Goal: Task Accomplishment & Management: Use online tool/utility

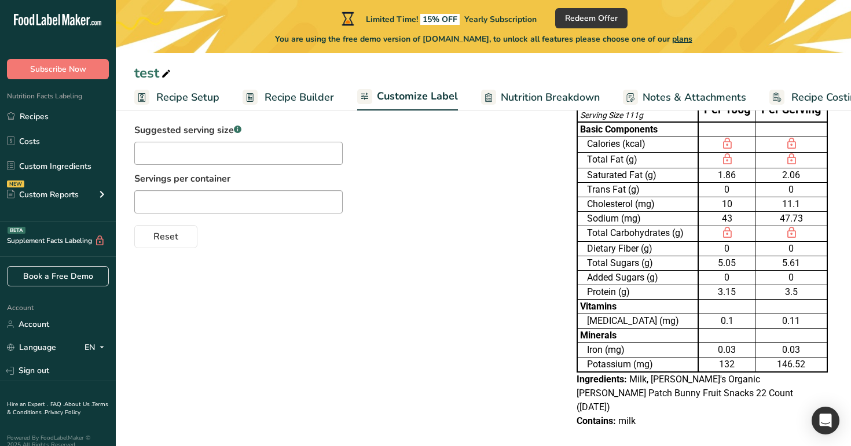
scroll to position [0, 30]
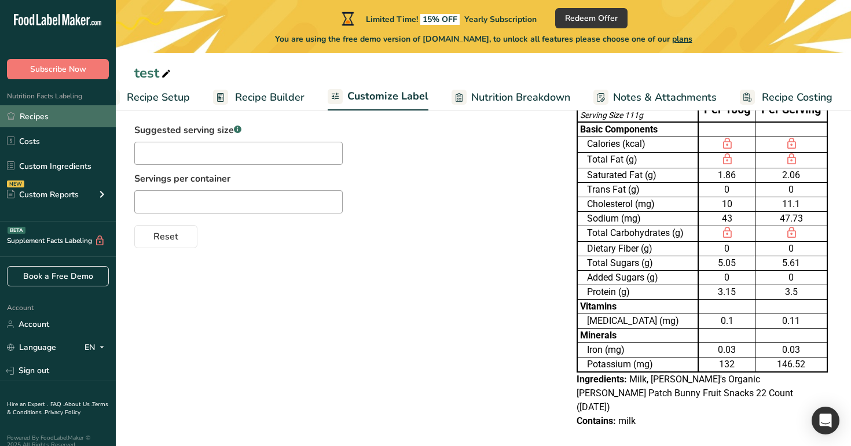
click at [10, 126] on link "Recipes" at bounding box center [58, 116] width 116 height 22
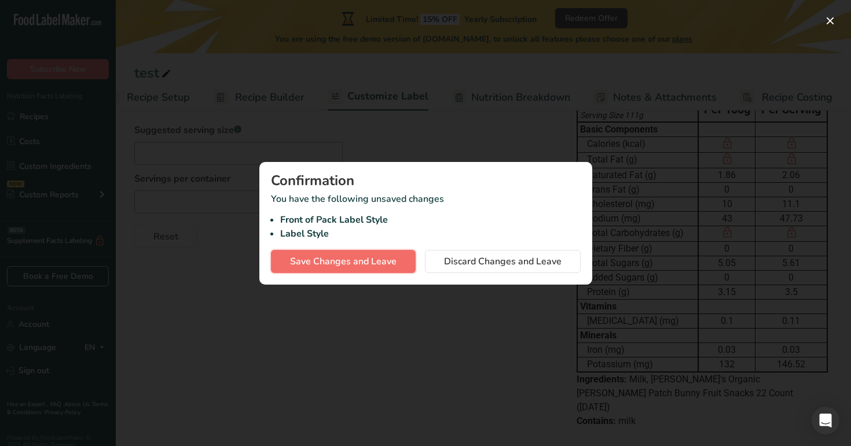
click at [327, 271] on button "Save Changes and Leave" at bounding box center [343, 261] width 145 height 23
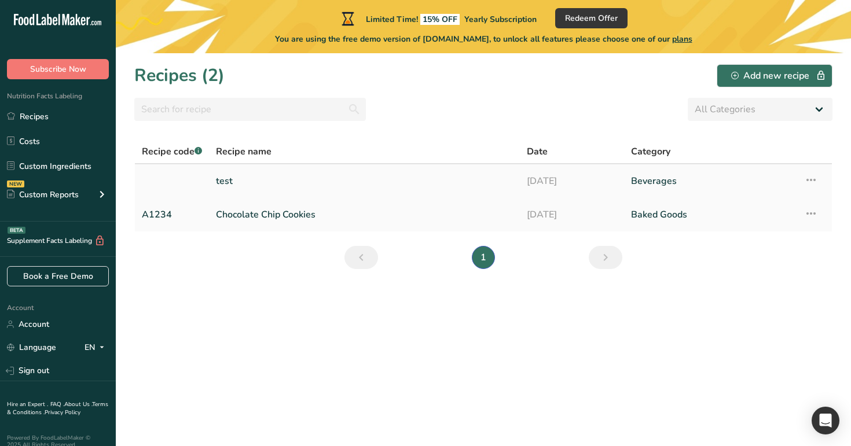
click at [358, 183] on link "test" at bounding box center [364, 181] width 297 height 24
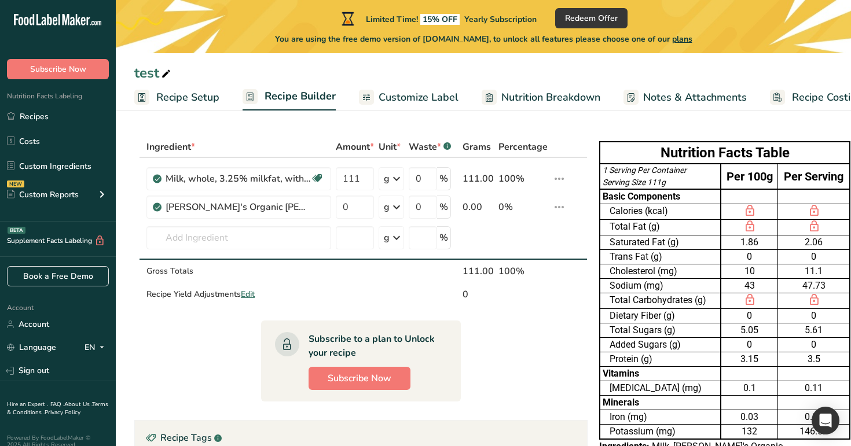
scroll to position [0, 30]
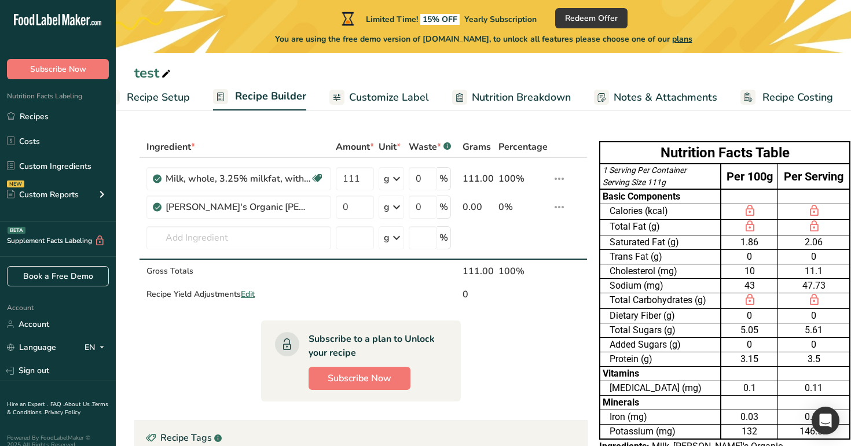
click at [371, 93] on span "Customize Label" at bounding box center [389, 98] width 80 height 16
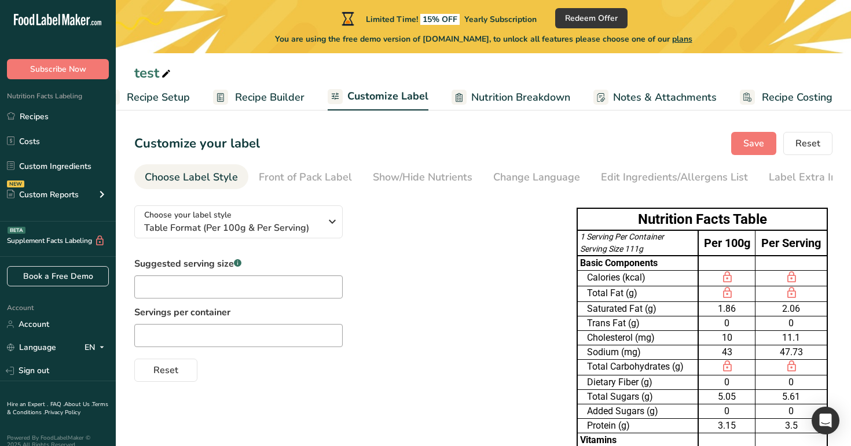
click at [505, 110] on link "Nutrition Breakdown" at bounding box center [510, 97] width 119 height 26
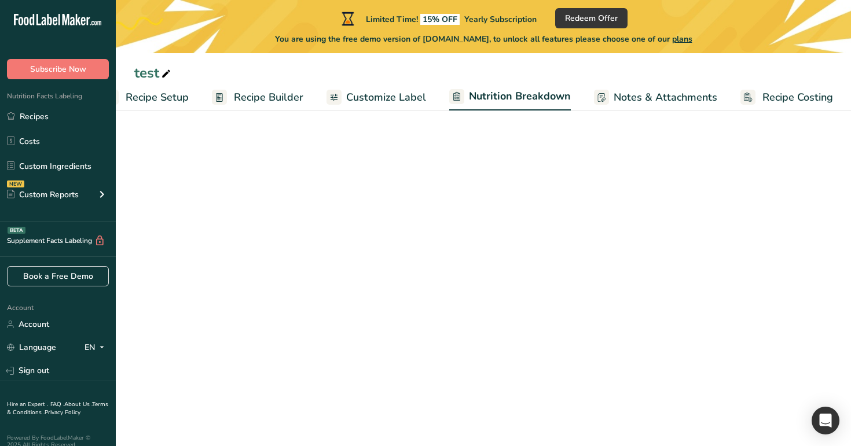
select select "Calories"
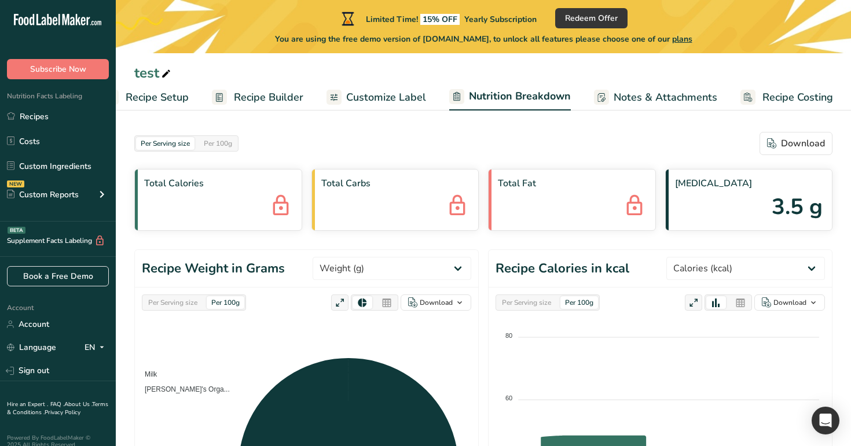
click at [624, 91] on span "Notes & Attachments" at bounding box center [665, 98] width 104 height 16
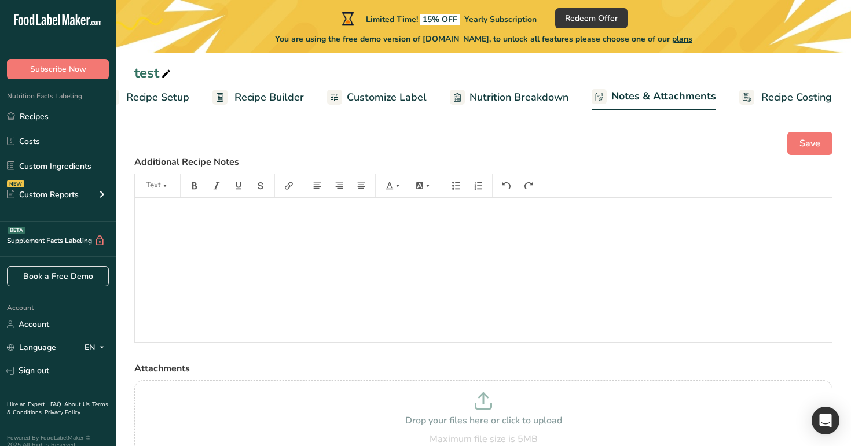
click at [806, 92] on span "Recipe Costing" at bounding box center [796, 98] width 71 height 16
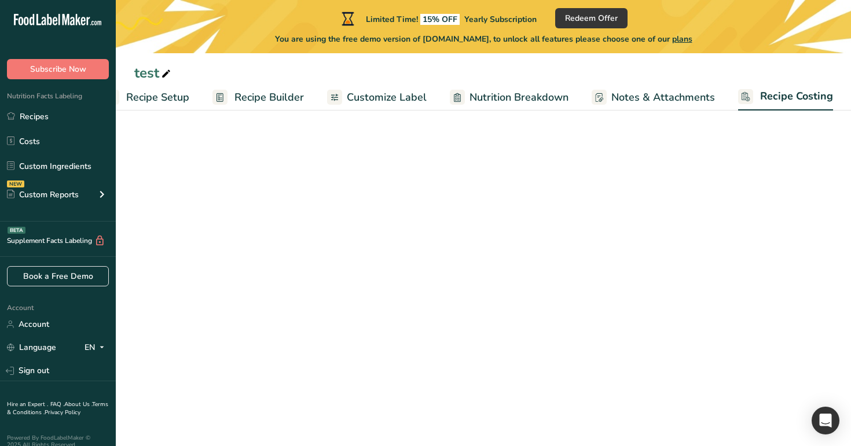
scroll to position [0, 30]
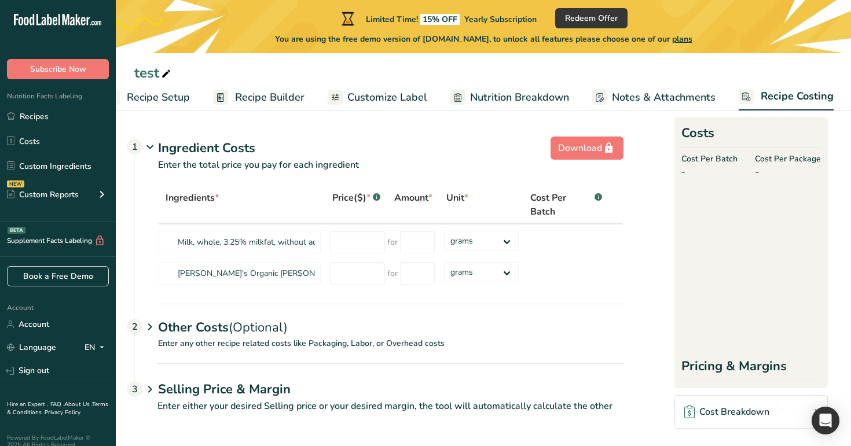
click at [573, 72] on div "test" at bounding box center [483, 72] width 735 height 21
click at [193, 104] on ul "Recipe Setup Recipe Builder Customize Label Nutrition Breakdown Notes & Attachm…" at bounding box center [471, 96] width 770 height 27
click at [176, 100] on span "Recipe Setup" at bounding box center [158, 98] width 63 height 16
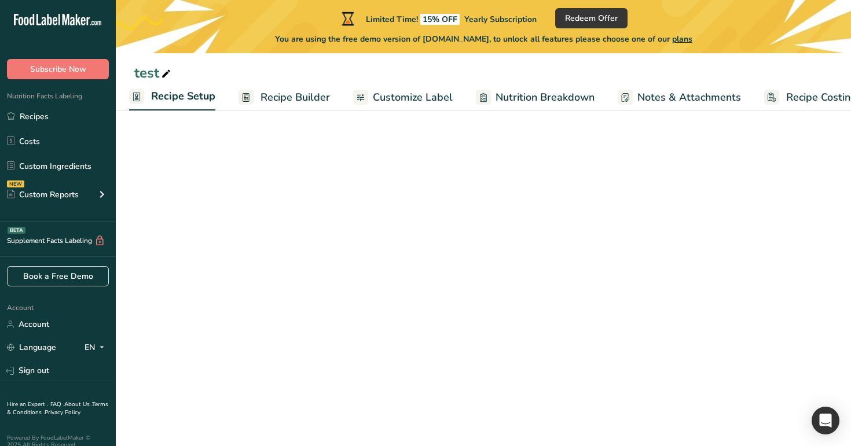
scroll to position [0, 4]
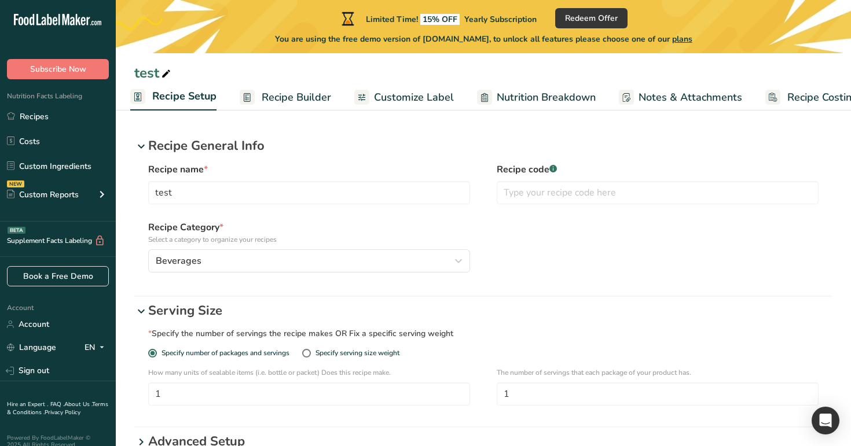
click at [291, 97] on span "Recipe Builder" at bounding box center [296, 98] width 69 height 16
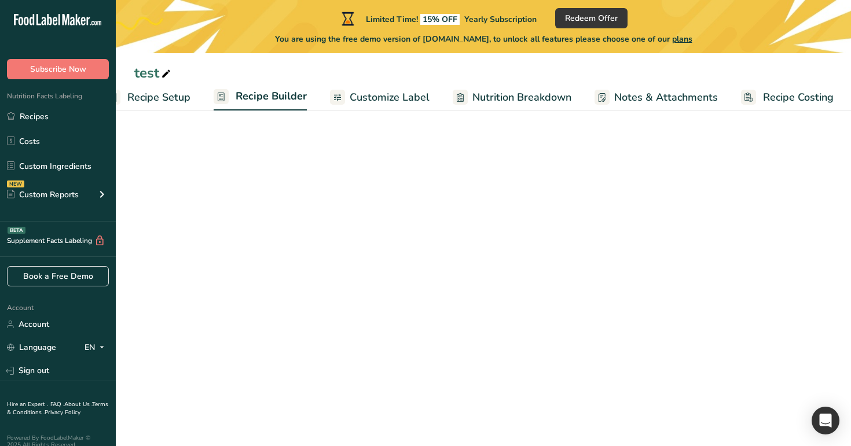
scroll to position [0, 30]
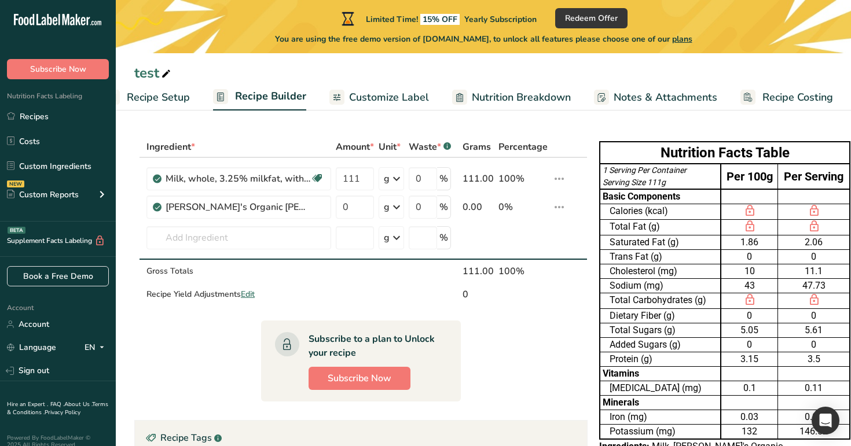
click at [382, 89] on link "Customize Label" at bounding box center [379, 97] width 100 height 26
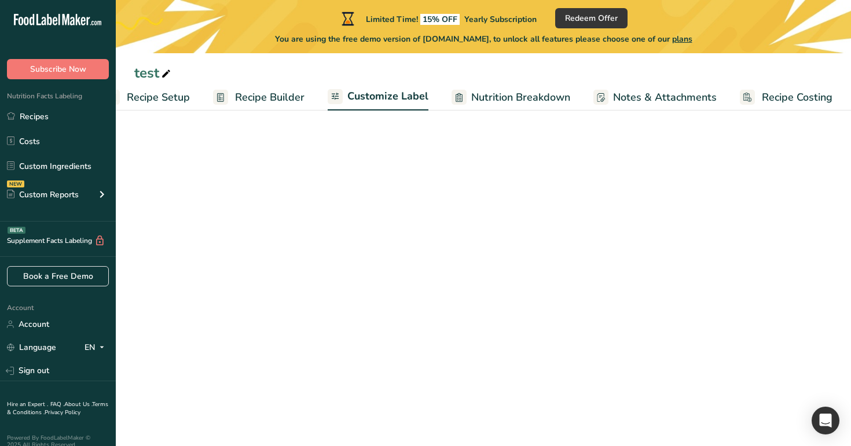
scroll to position [0, 30]
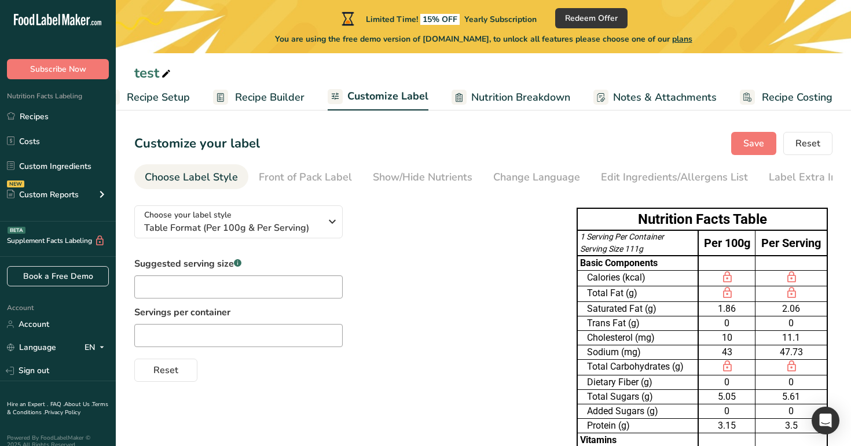
click at [522, 97] on span "Nutrition Breakdown" at bounding box center [520, 98] width 99 height 16
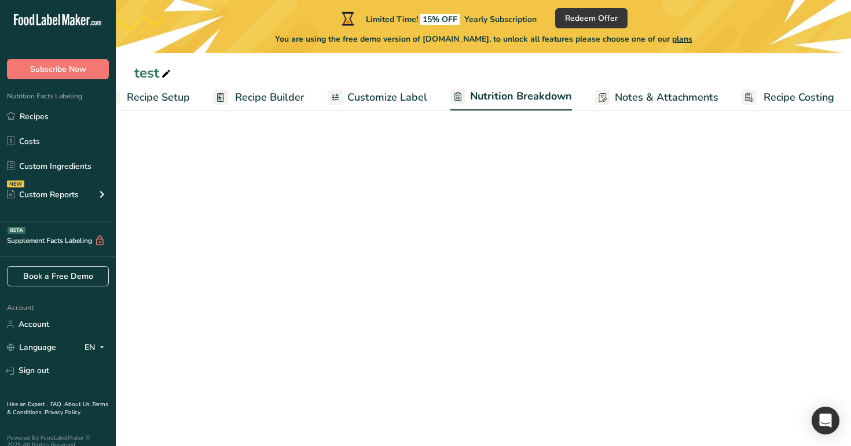
scroll to position [0, 31]
select select "Calories"
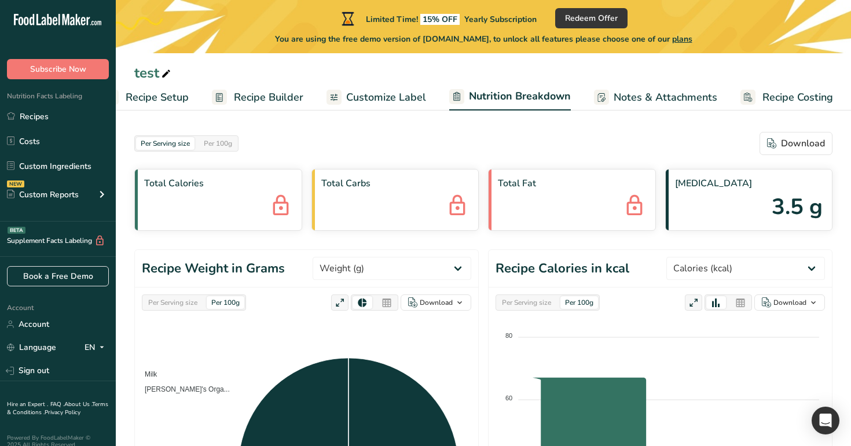
click at [639, 92] on span "Notes & Attachments" at bounding box center [665, 98] width 104 height 16
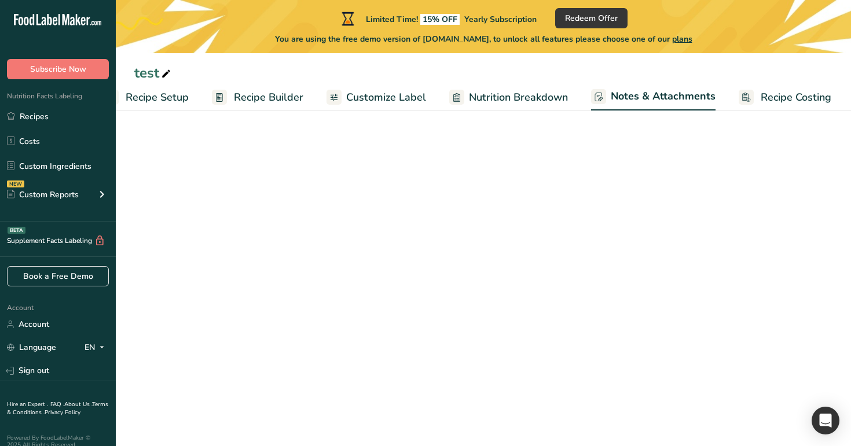
scroll to position [0, 30]
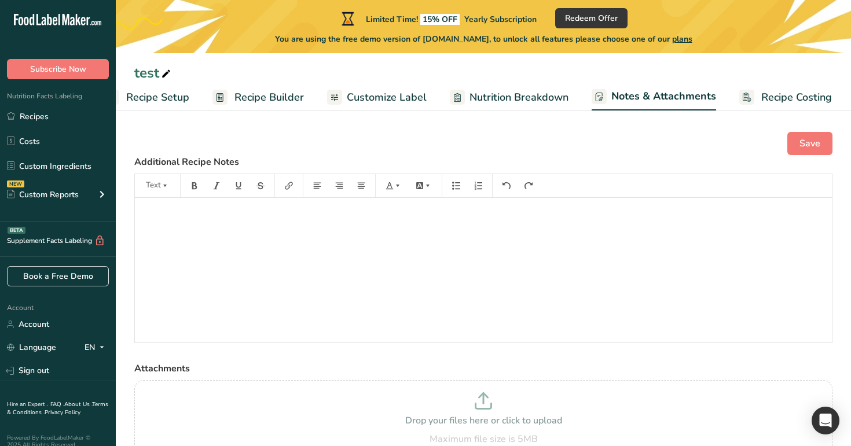
click at [782, 97] on span "Recipe Costing" at bounding box center [796, 98] width 71 height 16
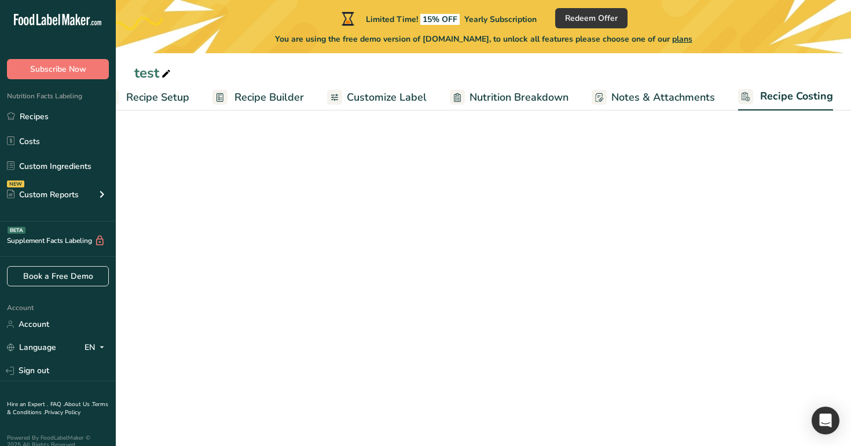
scroll to position [0, 30]
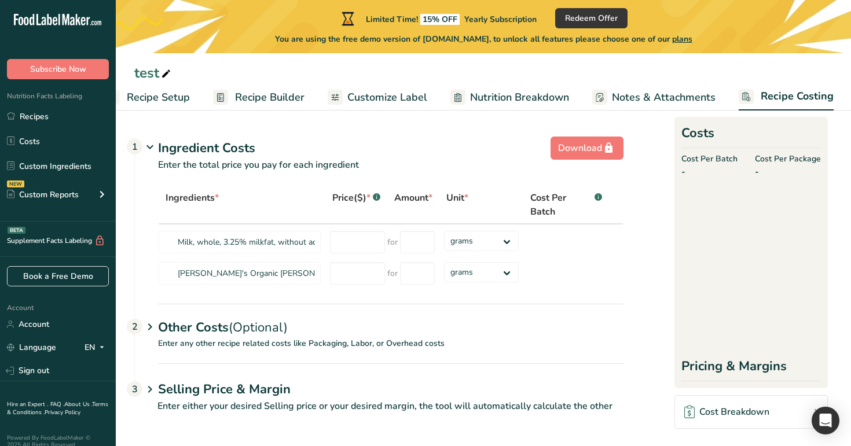
click at [640, 70] on div "test" at bounding box center [483, 72] width 735 height 21
click at [685, 65] on div "test" at bounding box center [483, 72] width 735 height 21
click at [166, 96] on span "Recipe Setup" at bounding box center [158, 98] width 63 height 16
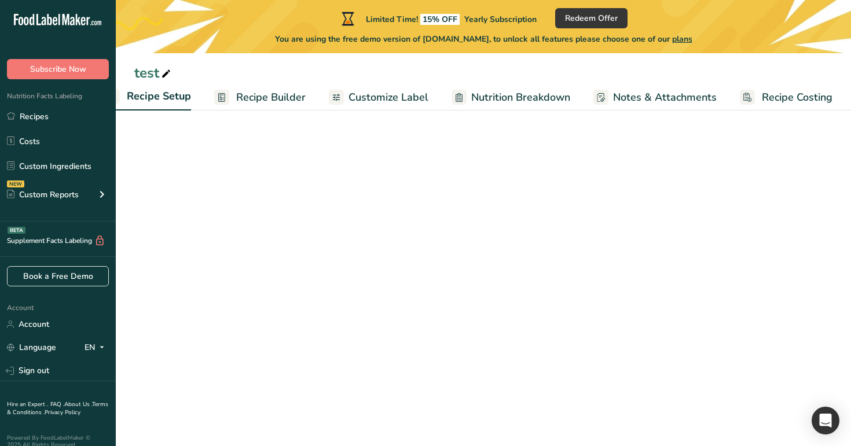
scroll to position [0, 4]
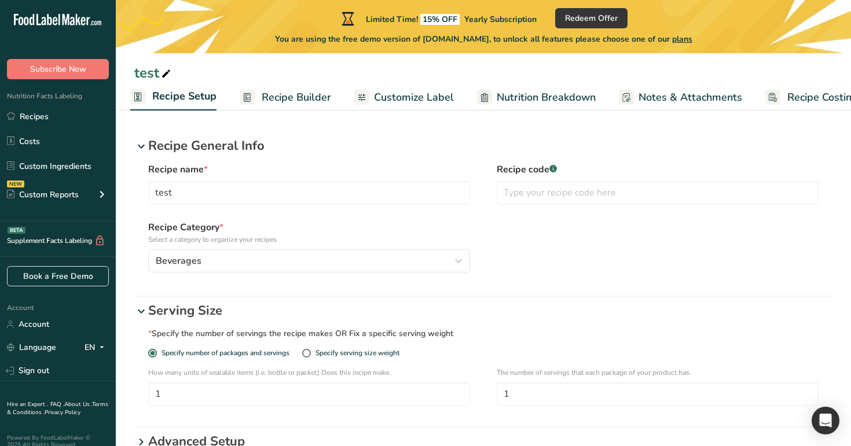
click at [299, 102] on span "Recipe Builder" at bounding box center [296, 98] width 69 height 16
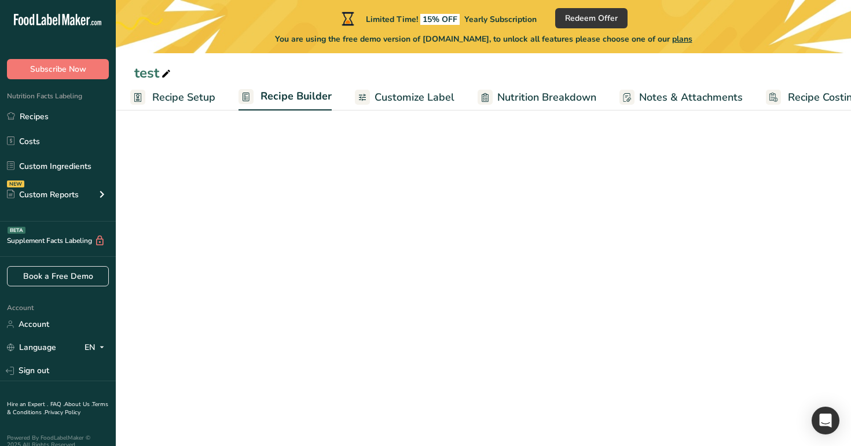
scroll to position [0, 30]
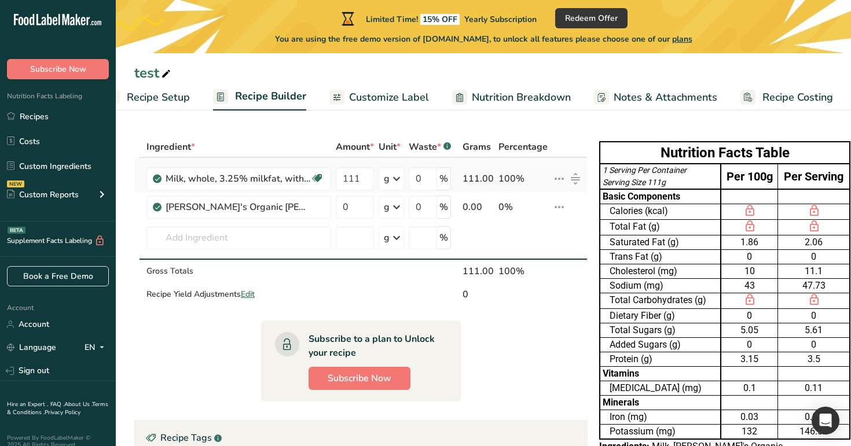
click at [558, 181] on icon at bounding box center [559, 178] width 14 height 21
click at [255, 251] on td "Almond flour 1211 Milk, whole, 3.25% milkfat, without added vitamin A and vitam…" at bounding box center [238, 241] width 189 height 38
click at [255, 235] on input "text" at bounding box center [238, 237] width 185 height 23
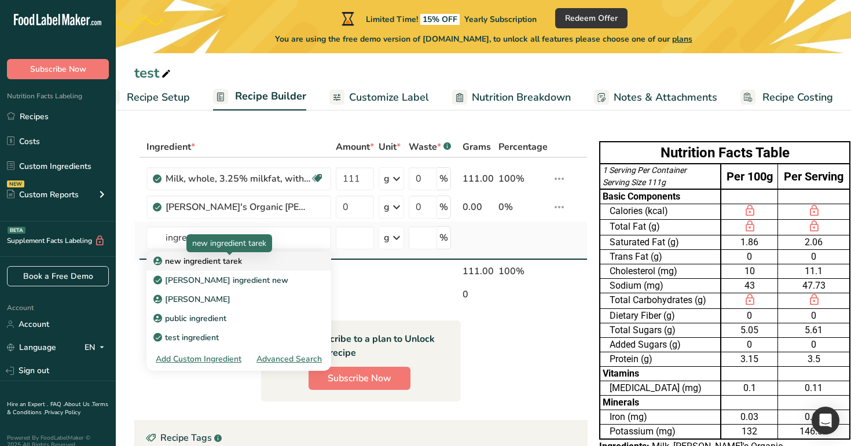
click at [247, 261] on div "new ingredient tarek" at bounding box center [230, 261] width 148 height 12
type input "new ingredient tarek"
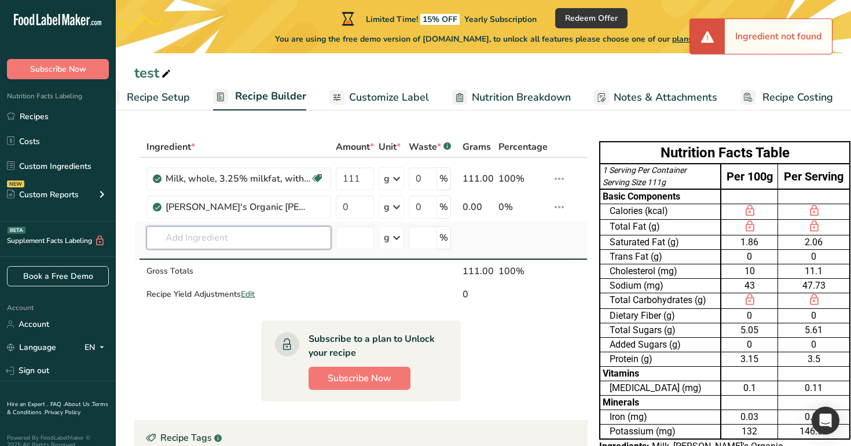
click at [260, 241] on input "text" at bounding box center [238, 237] width 185 height 23
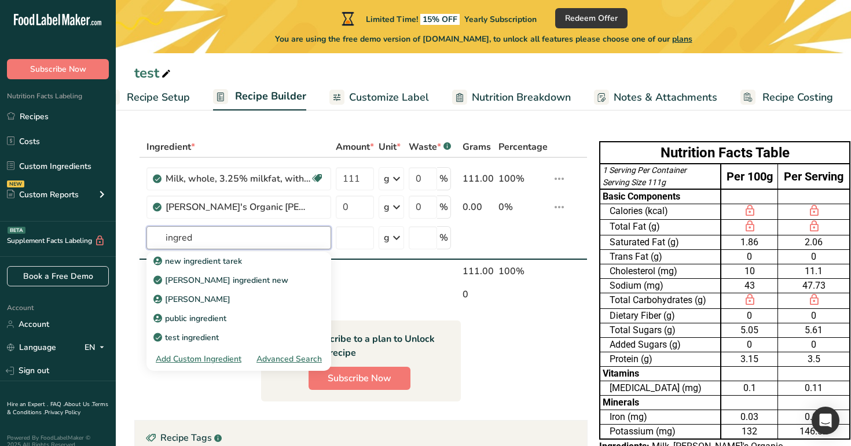
type input "ingred"
click at [341, 129] on section "Ingredient * Amount * Unit * Waste * .a-a{fill:#347362;}.b-a{fill:#fff;} Grams …" at bounding box center [483, 371] width 735 height 516
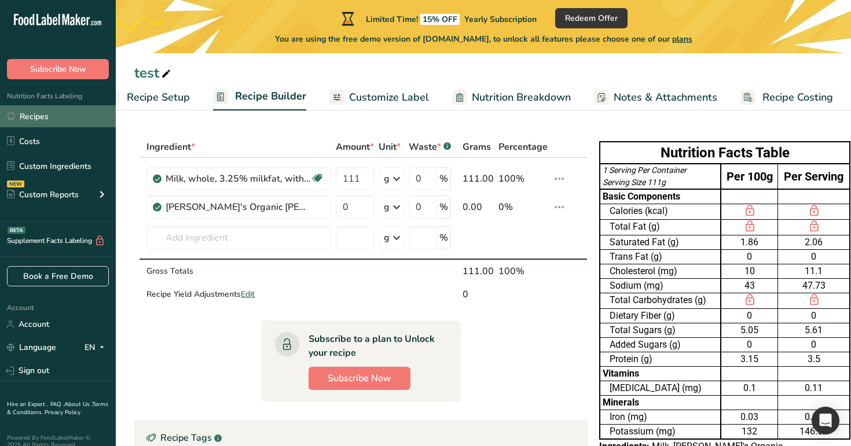
click at [41, 116] on link "Recipes" at bounding box center [58, 116] width 116 height 22
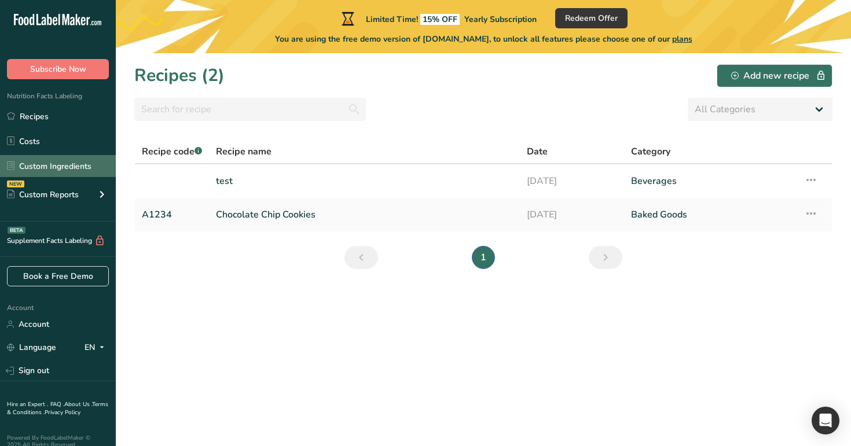
click at [52, 163] on link "Custom Ingredients" at bounding box center [58, 166] width 116 height 22
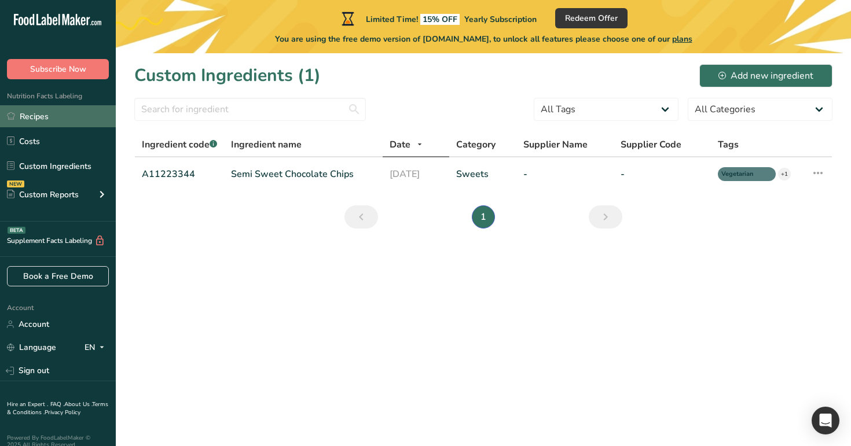
click at [58, 116] on link "Recipes" at bounding box center [58, 116] width 116 height 22
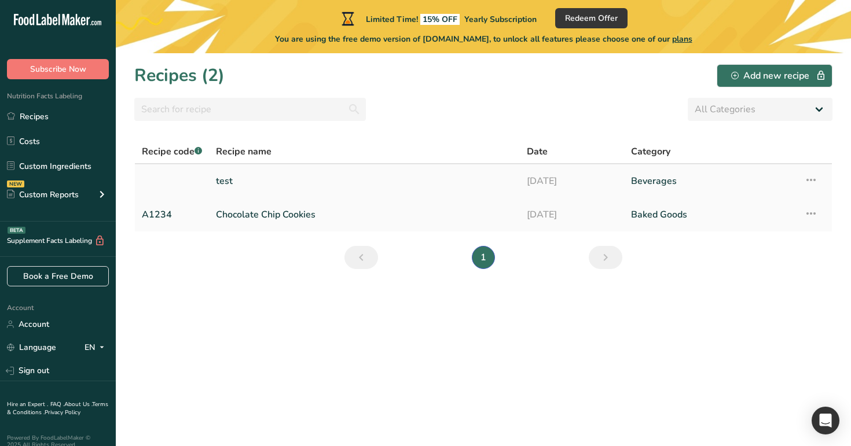
click at [261, 176] on link "test" at bounding box center [364, 181] width 297 height 24
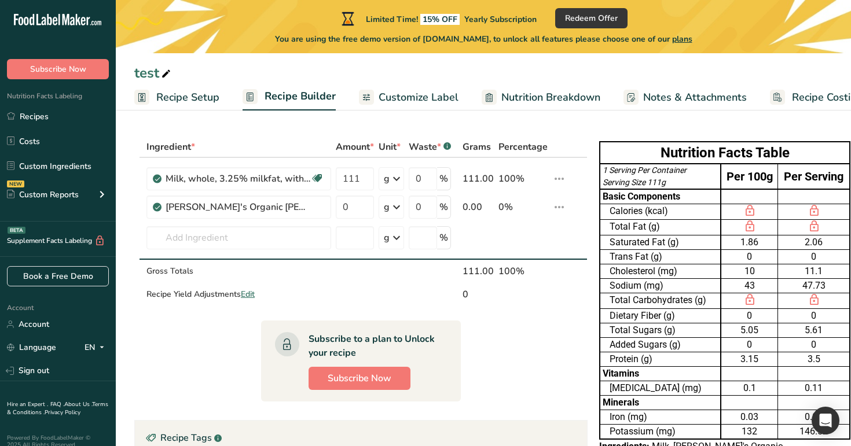
scroll to position [25, 0]
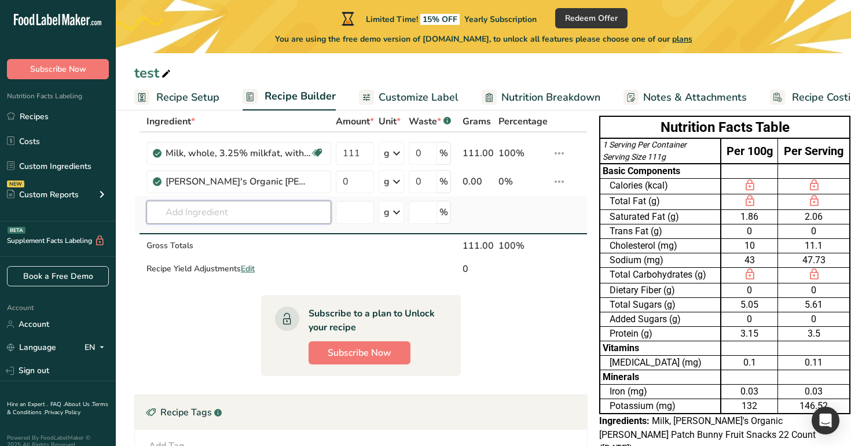
click at [274, 215] on input "text" at bounding box center [238, 212] width 185 height 23
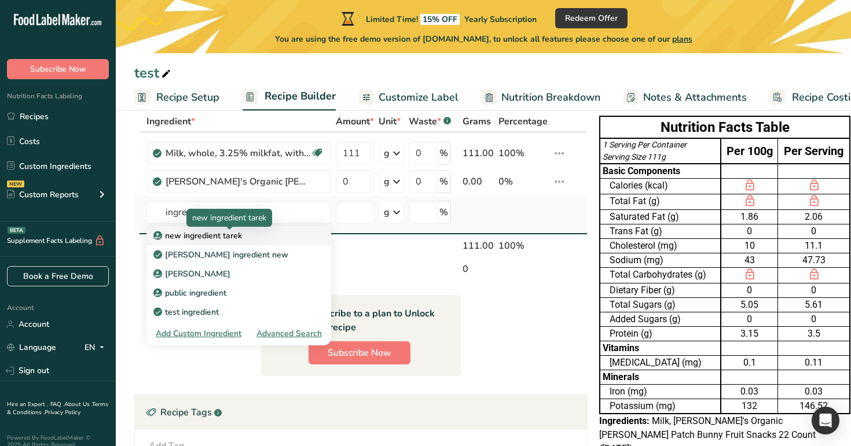
click at [292, 234] on div "new ingredient tarek" at bounding box center [230, 236] width 148 height 12
type input "new ingredient tarek"
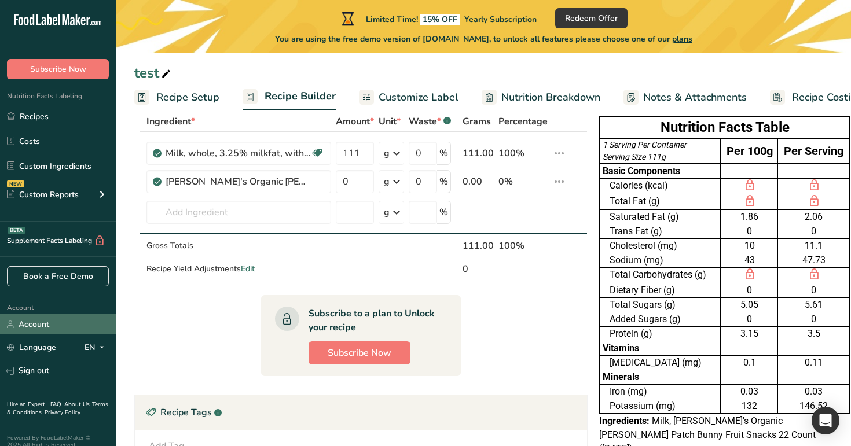
click at [53, 323] on link "Account" at bounding box center [58, 324] width 116 height 20
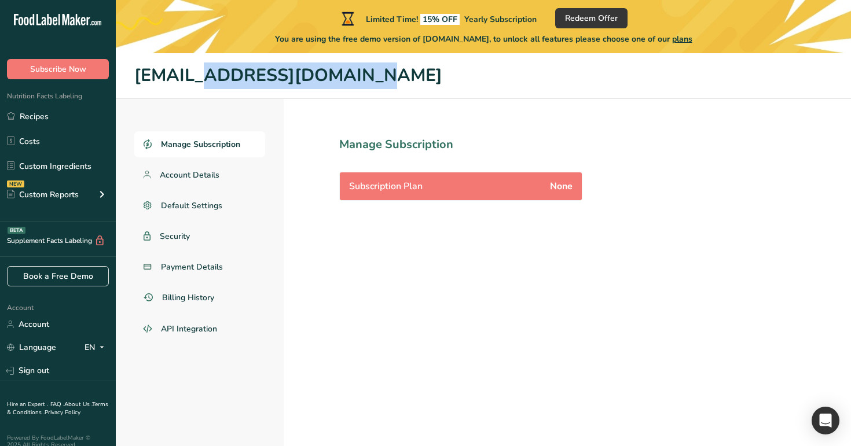
drag, startPoint x: 294, startPoint y: 79, endPoint x: 127, endPoint y: 82, distance: 166.7
click at [127, 82] on header "signuptest2@u.com" at bounding box center [483, 76] width 735 height 46
copy h1 "signuptest2@u.com"
click at [28, 111] on link "Recipes" at bounding box center [58, 116] width 116 height 22
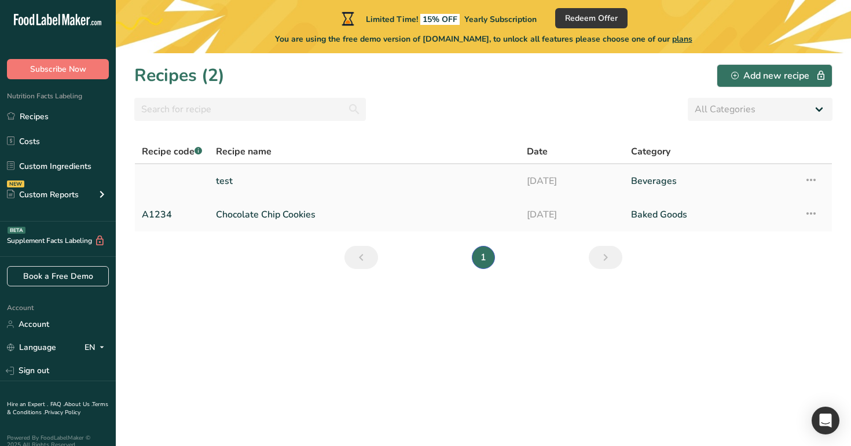
click at [260, 182] on link "test" at bounding box center [364, 181] width 297 height 24
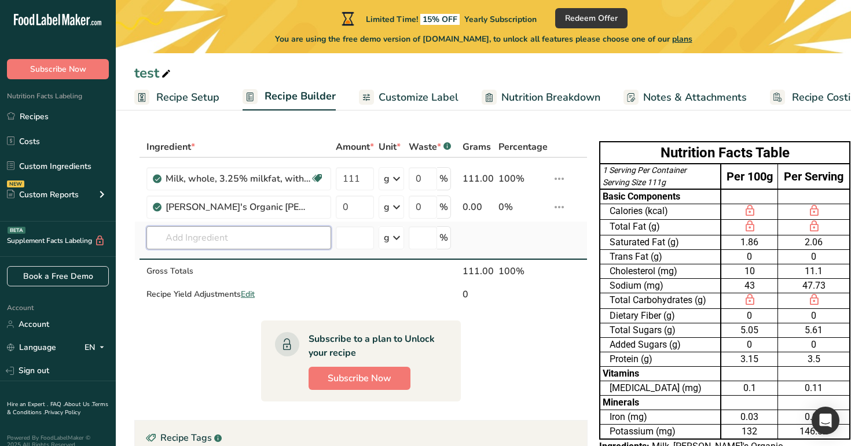
click at [262, 237] on input "text" at bounding box center [238, 237] width 185 height 23
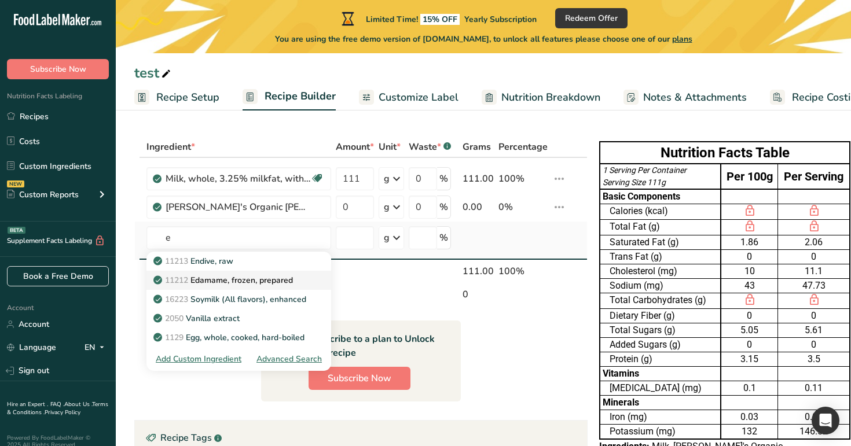
click at [286, 272] on link "11212 Edamame, frozen, prepared" at bounding box center [238, 280] width 185 height 19
type input "Edamame, frozen, prepared"
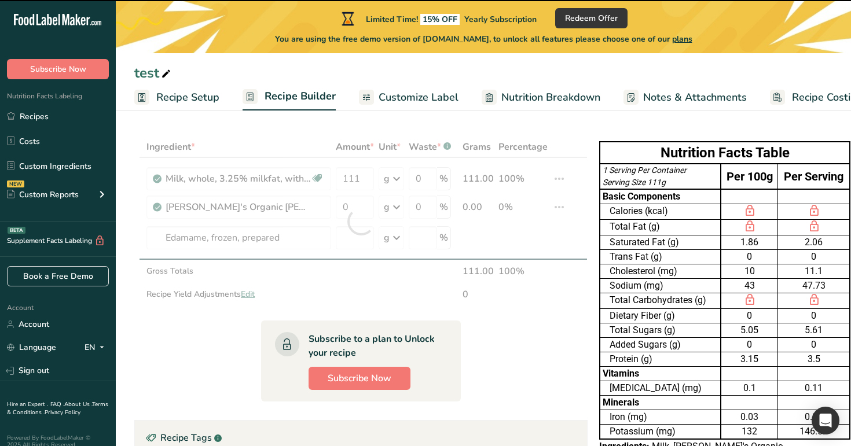
type input "0"
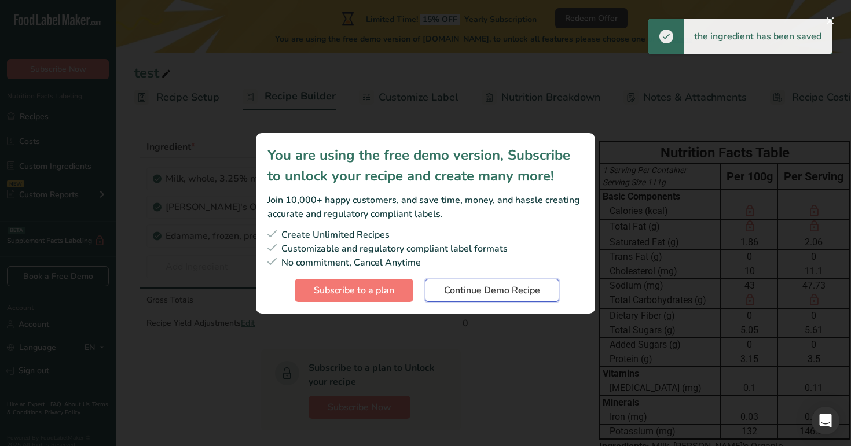
click at [448, 280] on button "Continue Demo Recipe" at bounding box center [492, 290] width 134 height 23
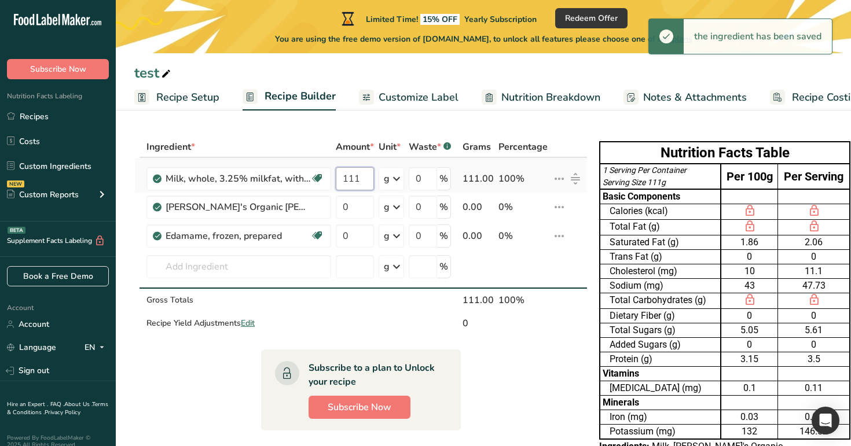
click at [362, 185] on input "111" at bounding box center [355, 178] width 38 height 23
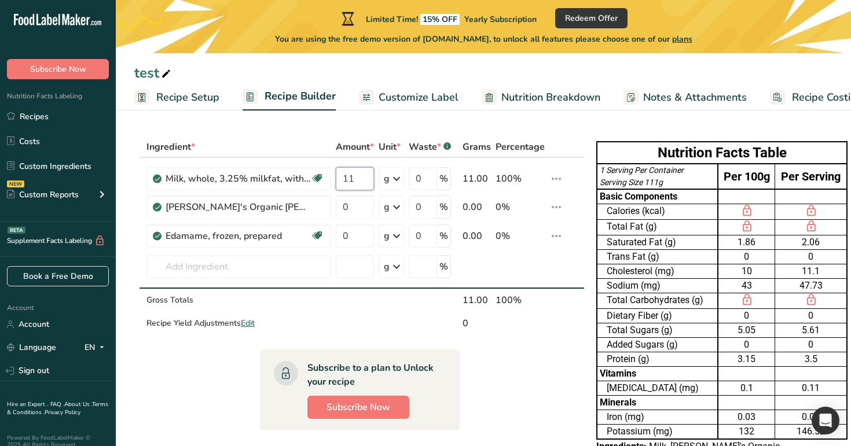
type input "11"
click at [381, 115] on section "Ingredient * Amount * Unit * Waste * .a-a{fill:#347362;}.b-a{fill:#fff;} Grams …" at bounding box center [483, 409] width 735 height 593
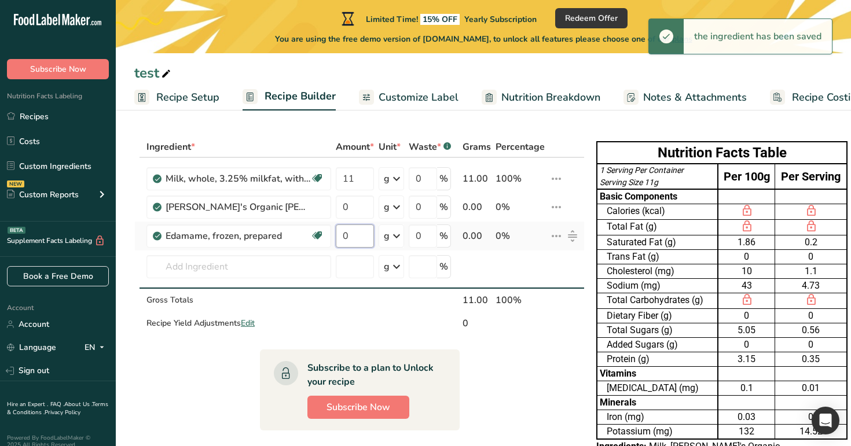
click at [354, 229] on input "0" at bounding box center [355, 235] width 38 height 23
click at [366, 238] on input "0" at bounding box center [355, 235] width 38 height 23
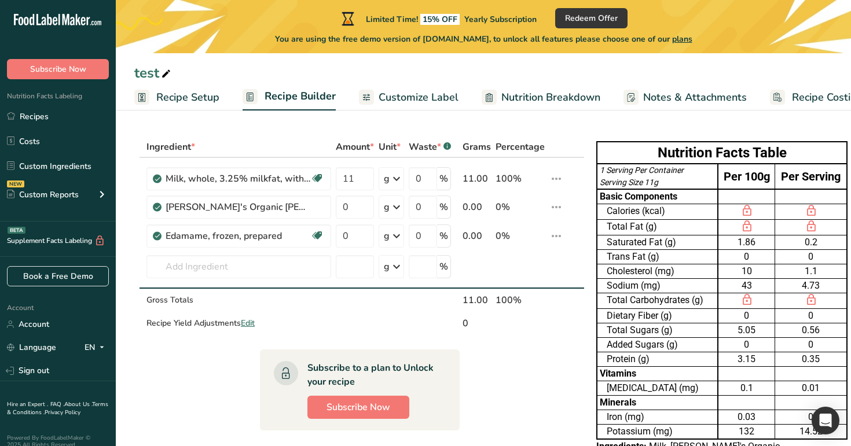
click at [394, 132] on section "Ingredient * Amount * Unit * Waste * .a-a{fill:#347362;}.b-a{fill:#fff;} Grams …" at bounding box center [483, 397] width 735 height 569
